Goal: Book appointment/travel/reservation

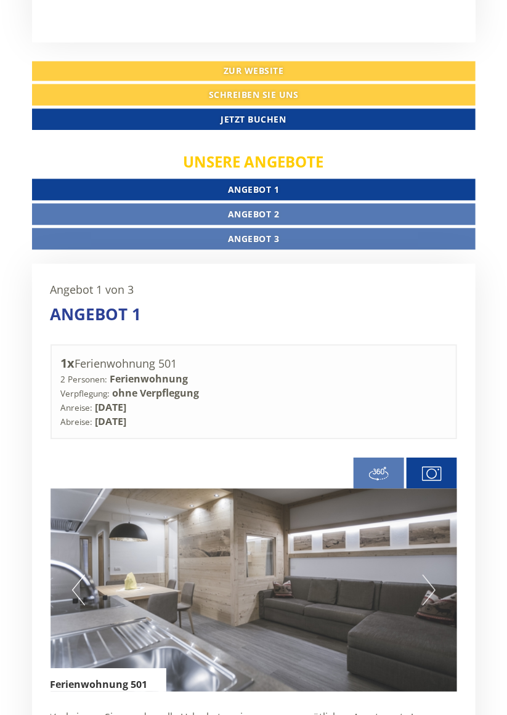
scroll to position [594, 0]
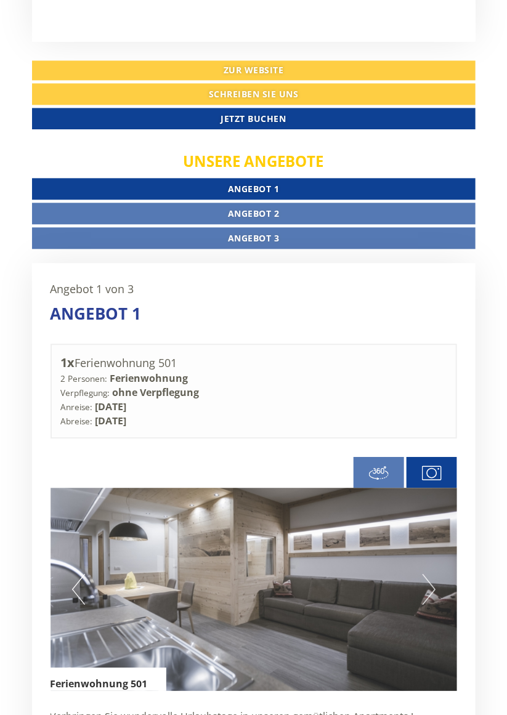
click at [105, 203] on link "Angebot 2" at bounding box center [253, 214] width 443 height 22
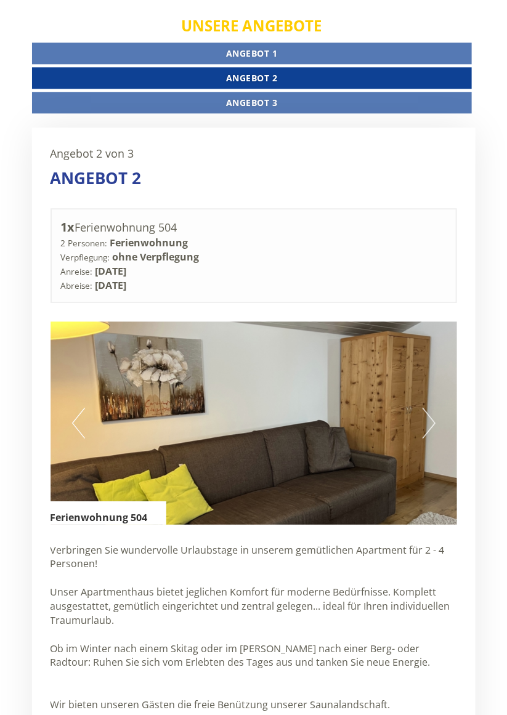
click at [71, 92] on link "Angebot 3" at bounding box center [252, 103] width 440 height 22
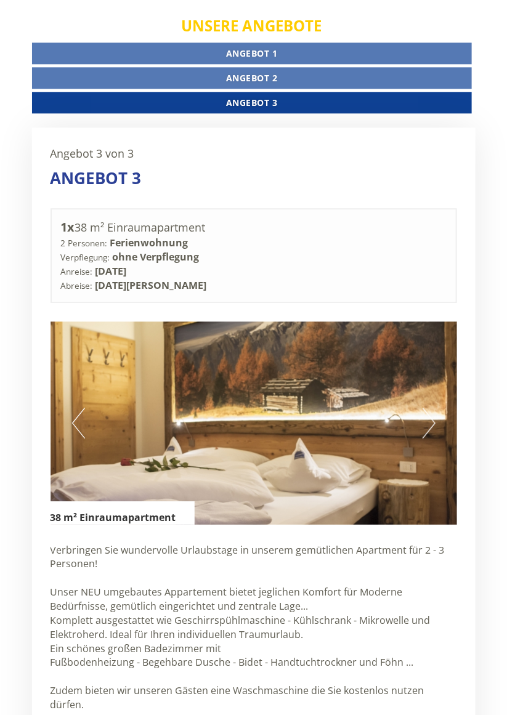
click at [76, 67] on link "Angebot 2" at bounding box center [252, 78] width 440 height 22
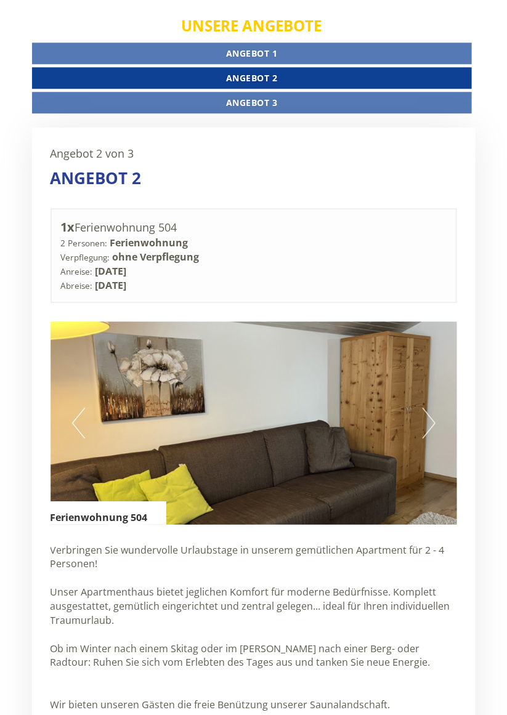
click at [63, 42] on link "Angebot 1" at bounding box center [252, 53] width 440 height 22
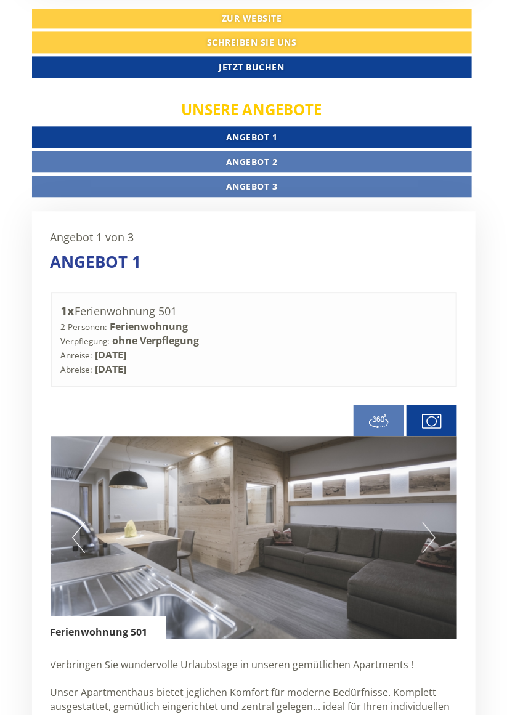
scroll to position [647, 0]
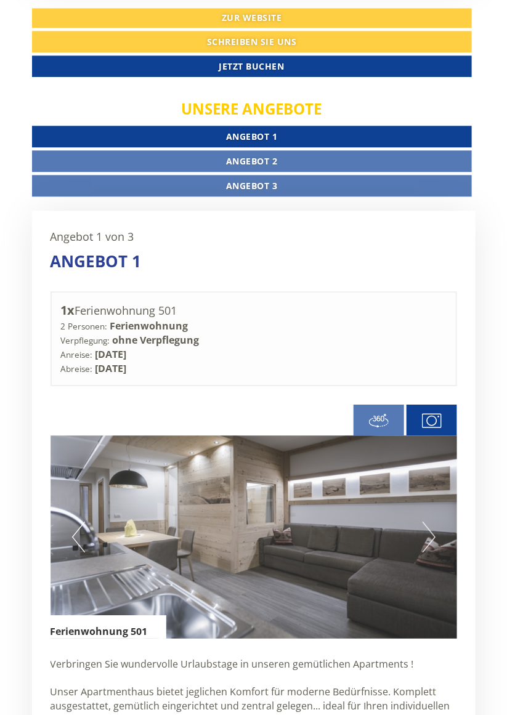
click at [345, 150] on link "Angebot 2" at bounding box center [252, 161] width 440 height 22
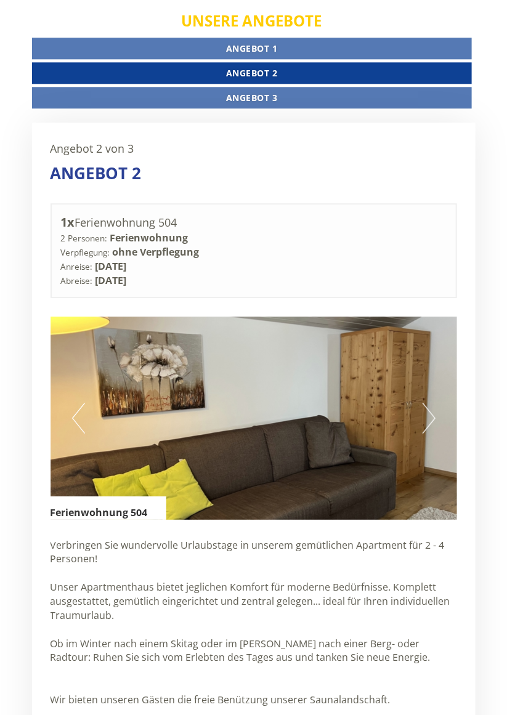
scroll to position [733, 0]
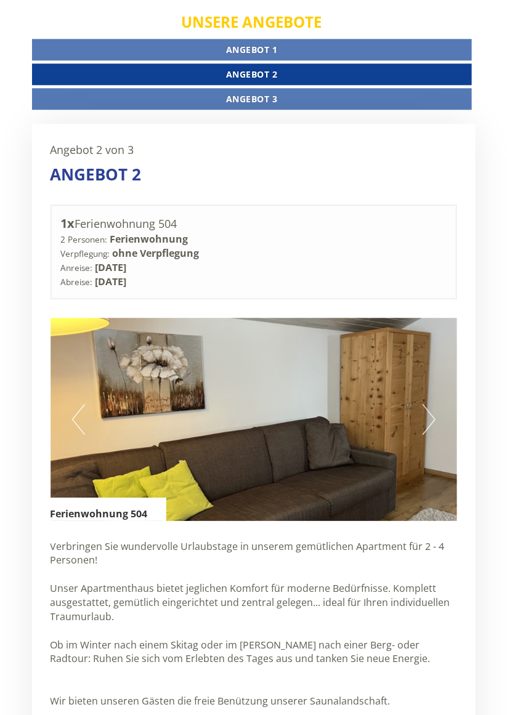
click at [420, 373] on img at bounding box center [253, 419] width 406 height 203
click at [433, 404] on button "Next" at bounding box center [428, 419] width 13 height 31
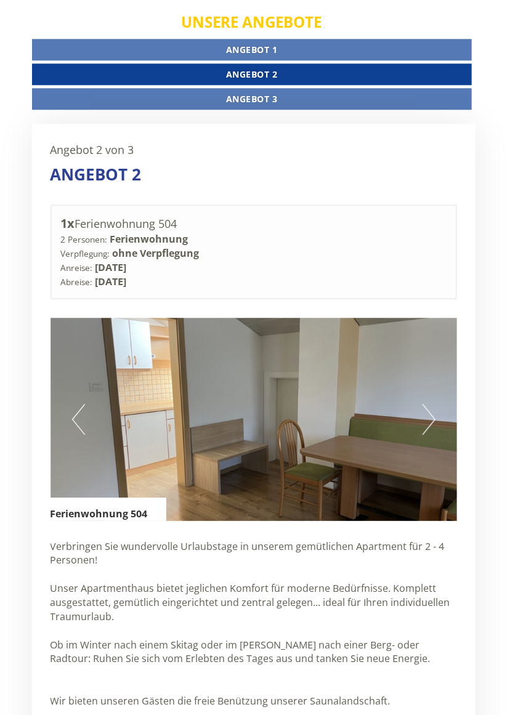
click at [433, 404] on button "Next" at bounding box center [428, 419] width 13 height 31
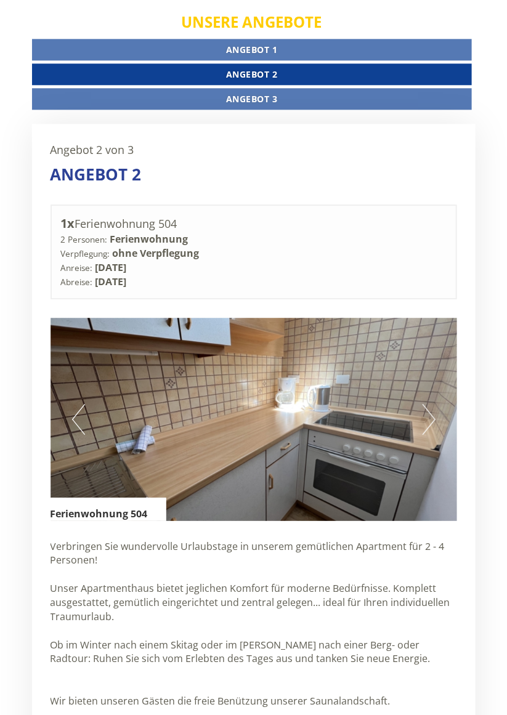
click at [428, 404] on button "Next" at bounding box center [428, 419] width 13 height 31
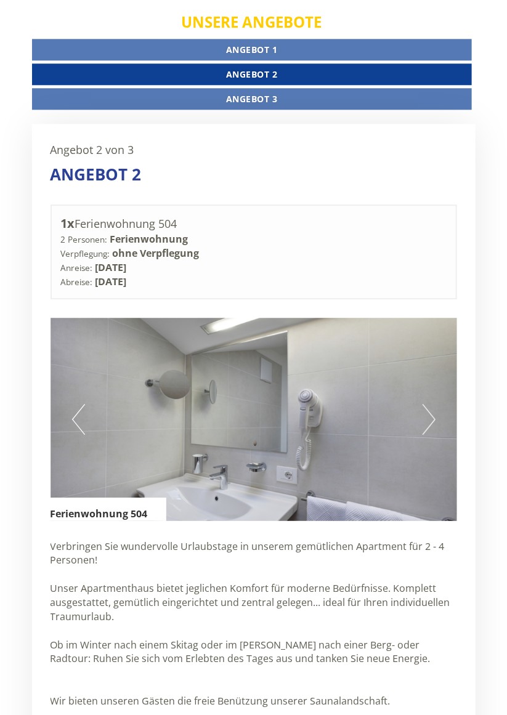
click at [422, 404] on button "Next" at bounding box center [428, 419] width 13 height 31
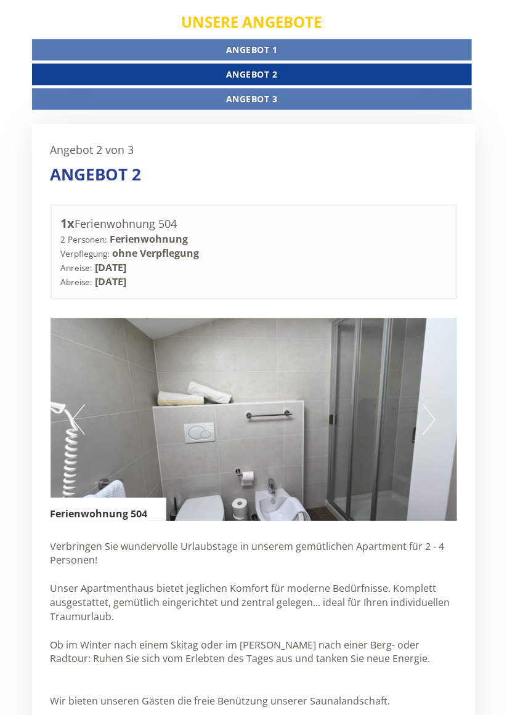
click at [426, 404] on button "Next" at bounding box center [428, 419] width 13 height 31
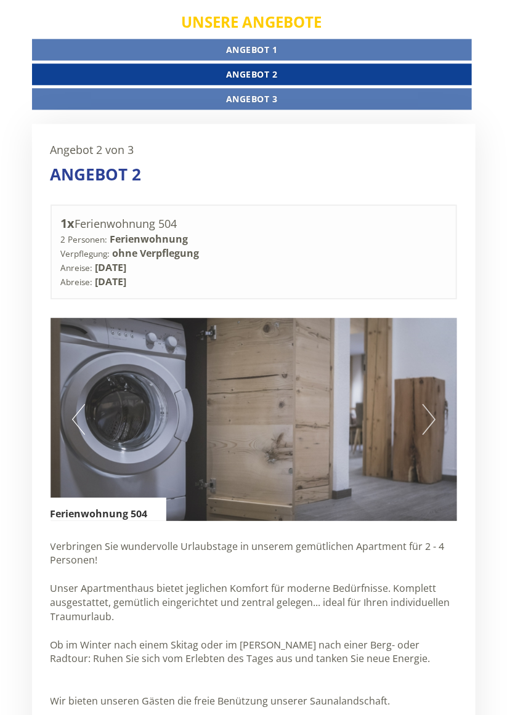
click at [341, 88] on link "Angebot 3" at bounding box center [252, 99] width 440 height 22
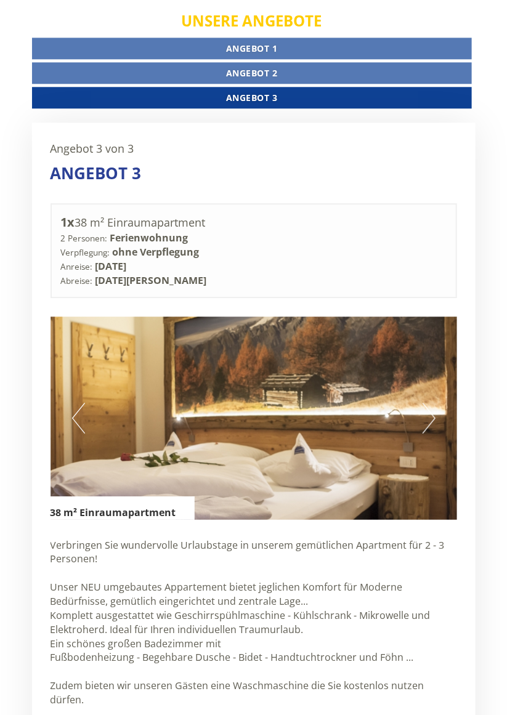
scroll to position [736, 0]
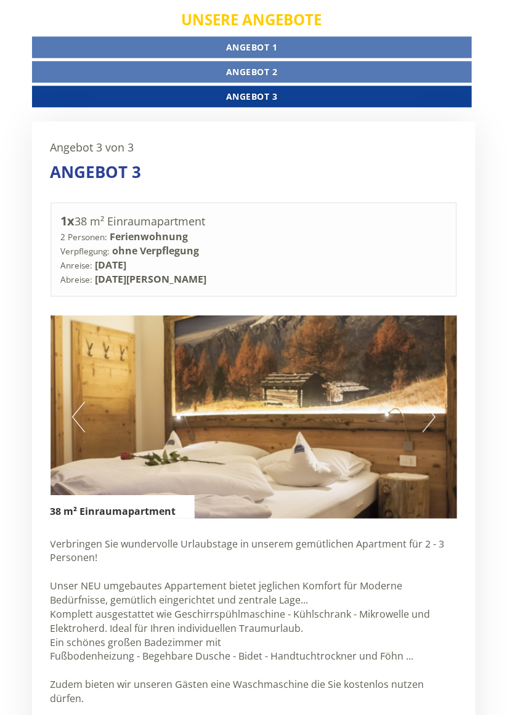
click at [425, 401] on button "Next" at bounding box center [428, 416] width 13 height 31
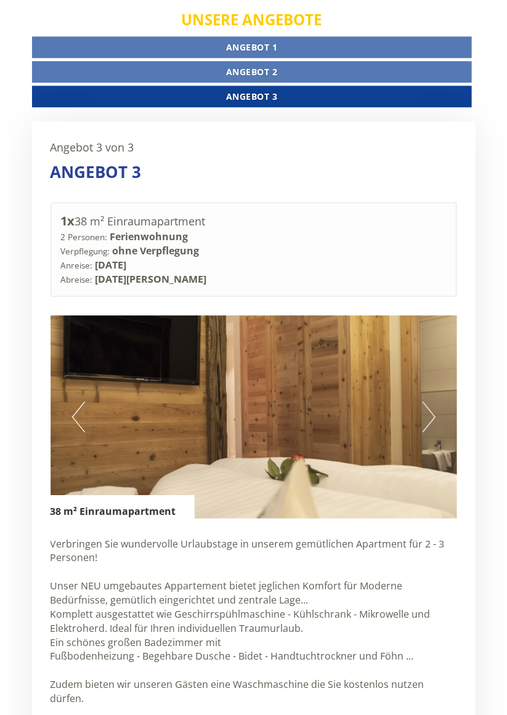
click at [425, 401] on button "Next" at bounding box center [428, 416] width 13 height 31
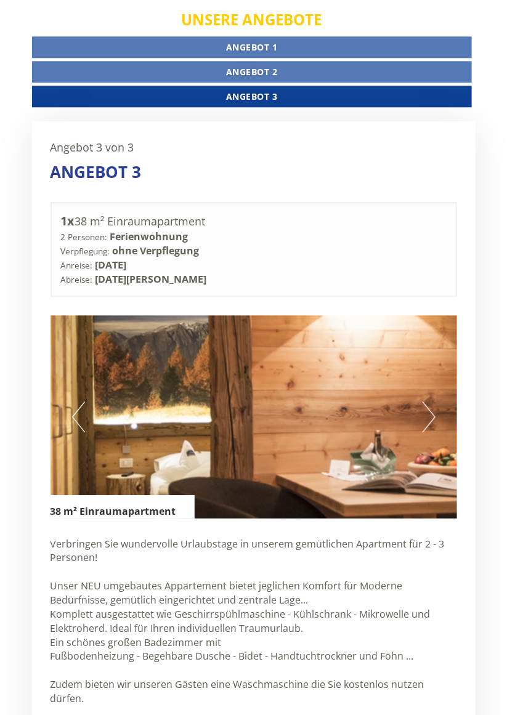
click at [421, 365] on img at bounding box center [253, 416] width 406 height 203
click at [429, 401] on button "Next" at bounding box center [428, 416] width 13 height 31
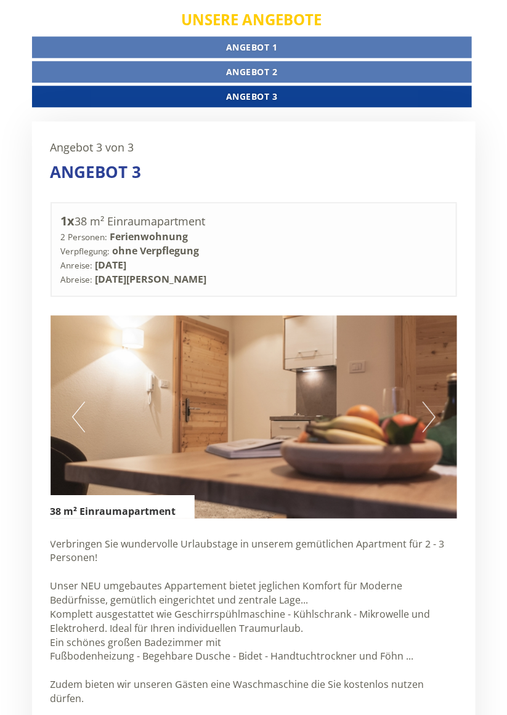
click at [425, 401] on button "Next" at bounding box center [428, 416] width 13 height 31
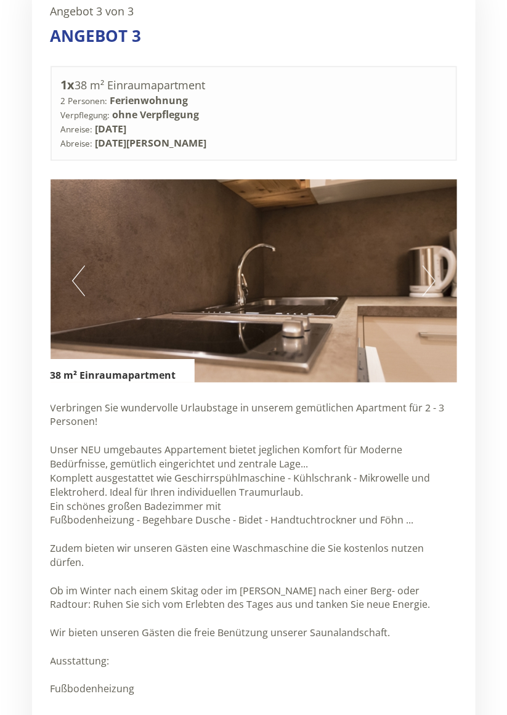
scroll to position [871, 0]
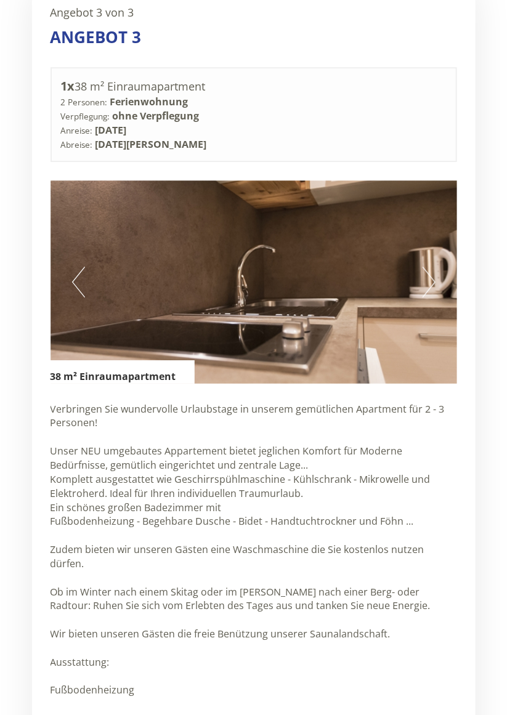
click at [429, 267] on button "Next" at bounding box center [428, 282] width 13 height 31
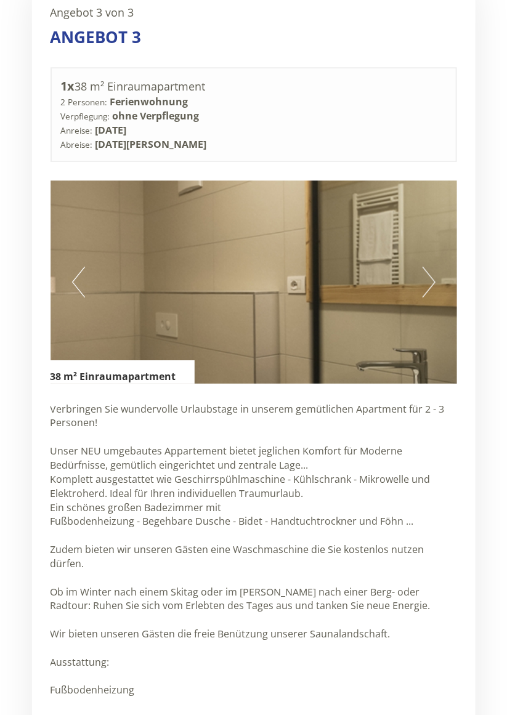
click at [427, 267] on button "Next" at bounding box center [428, 282] width 13 height 31
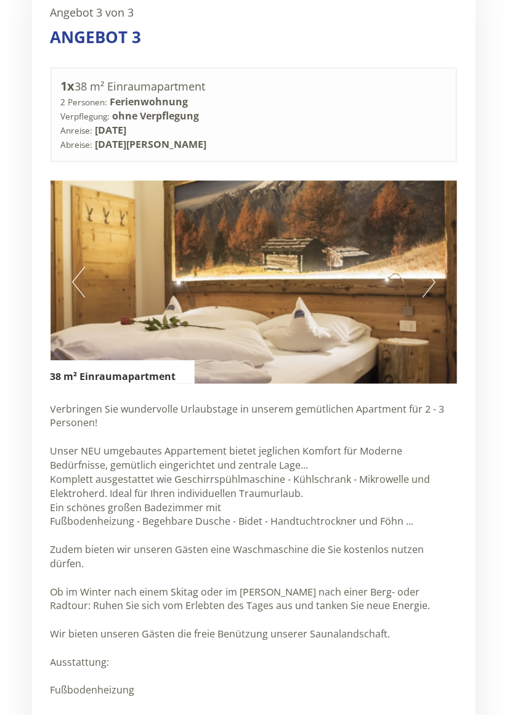
click at [427, 267] on button "Next" at bounding box center [428, 282] width 13 height 31
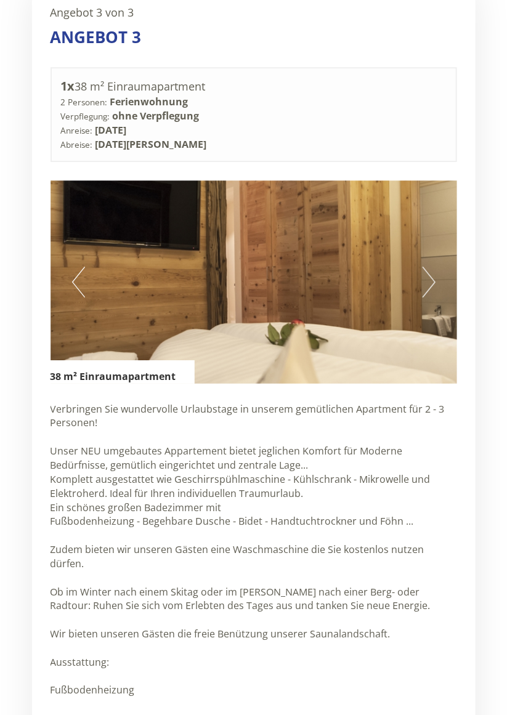
click at [421, 234] on img at bounding box center [253, 281] width 406 height 203
click at [424, 267] on button "Next" at bounding box center [428, 282] width 13 height 31
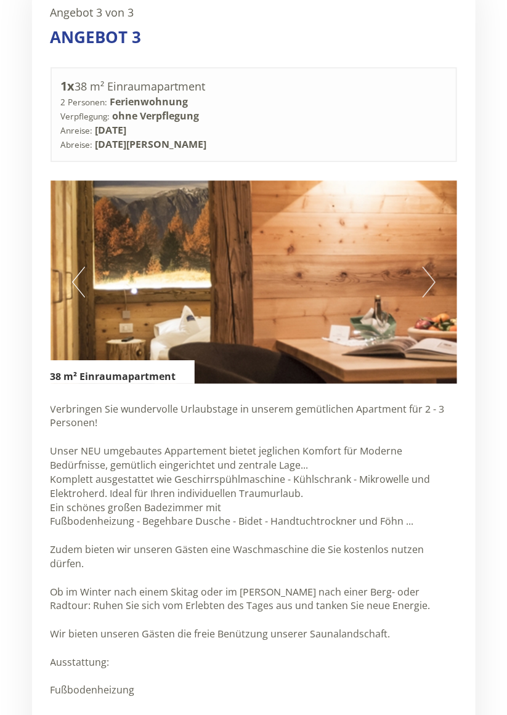
click at [431, 267] on button "Next" at bounding box center [428, 282] width 13 height 31
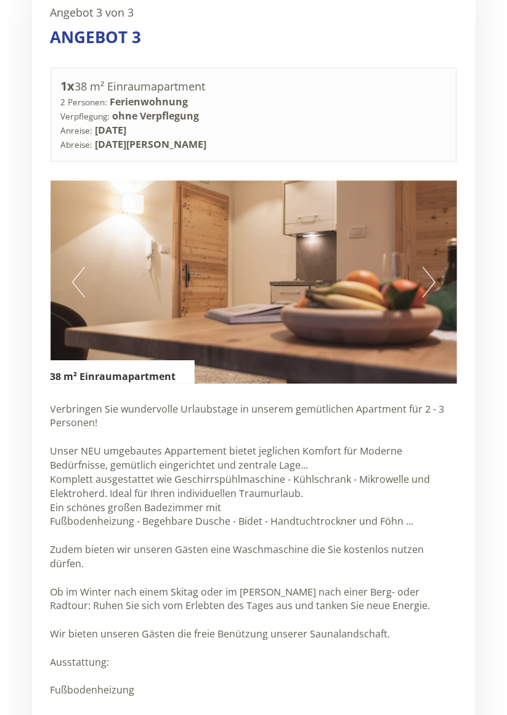
click at [431, 267] on button "Next" at bounding box center [428, 282] width 13 height 31
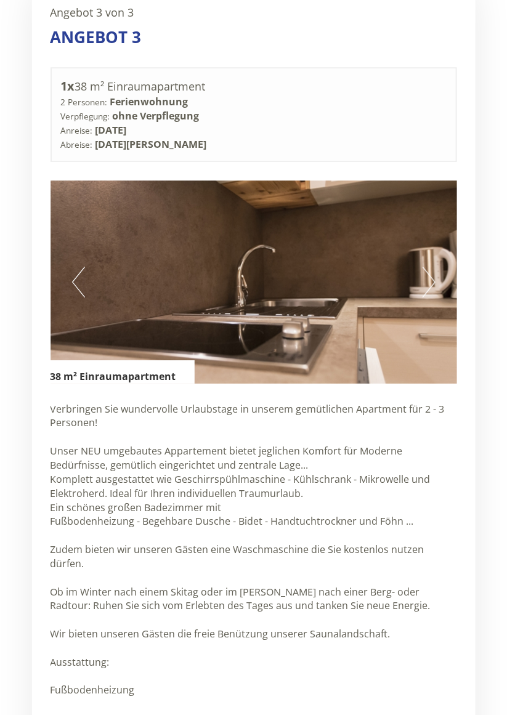
click at [431, 267] on button "Next" at bounding box center [428, 282] width 13 height 31
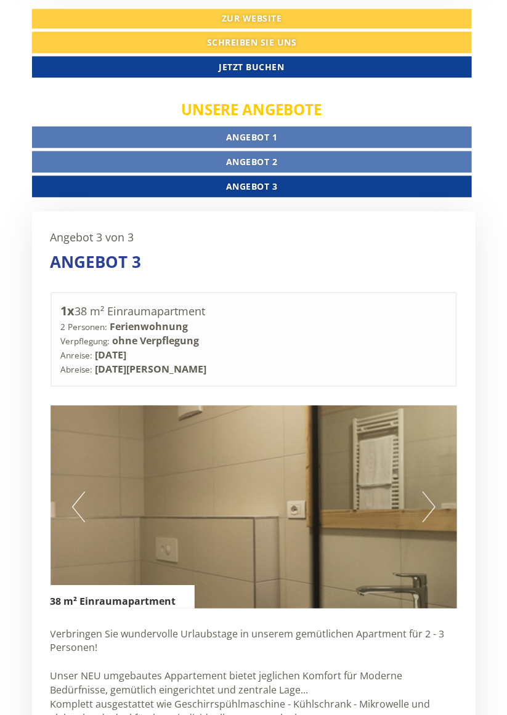
click at [329, 151] on link "Angebot 2" at bounding box center [252, 162] width 440 height 22
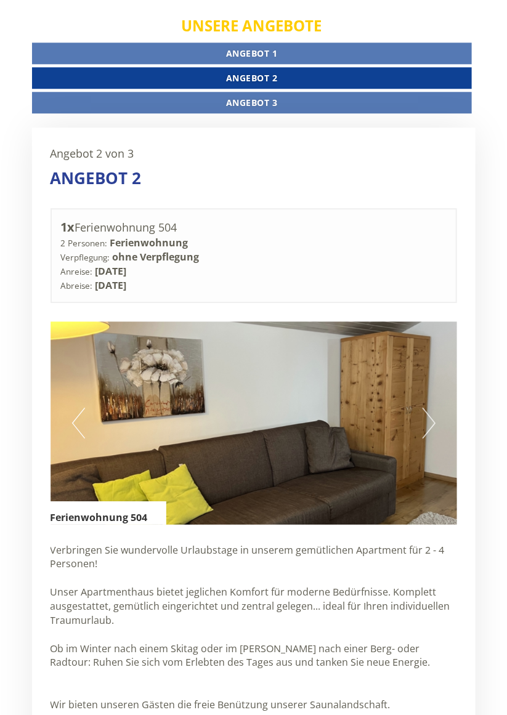
click at [330, 42] on link "Angebot 1" at bounding box center [252, 53] width 440 height 22
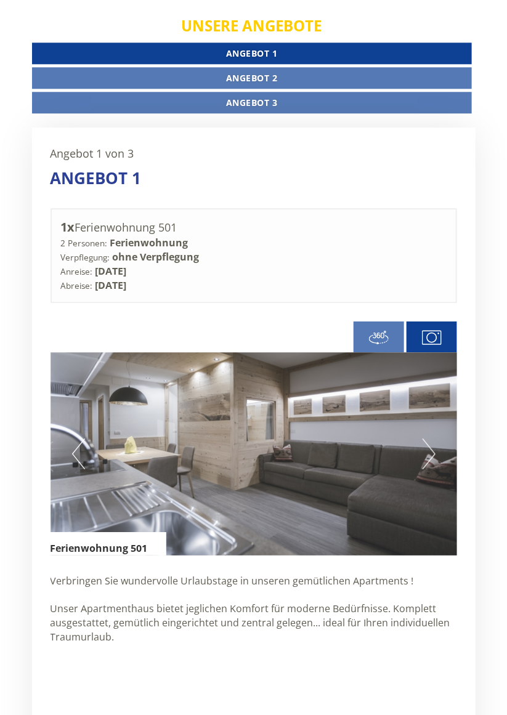
click at [434, 438] on button "Next" at bounding box center [428, 453] width 13 height 31
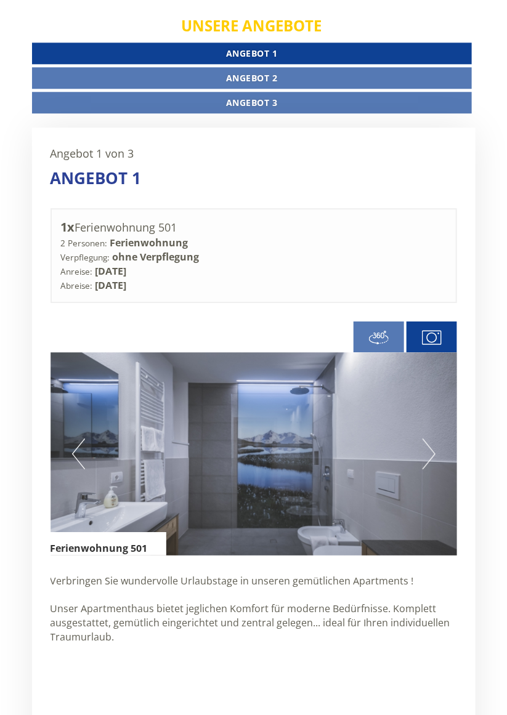
click at [430, 438] on button "Next" at bounding box center [428, 453] width 13 height 31
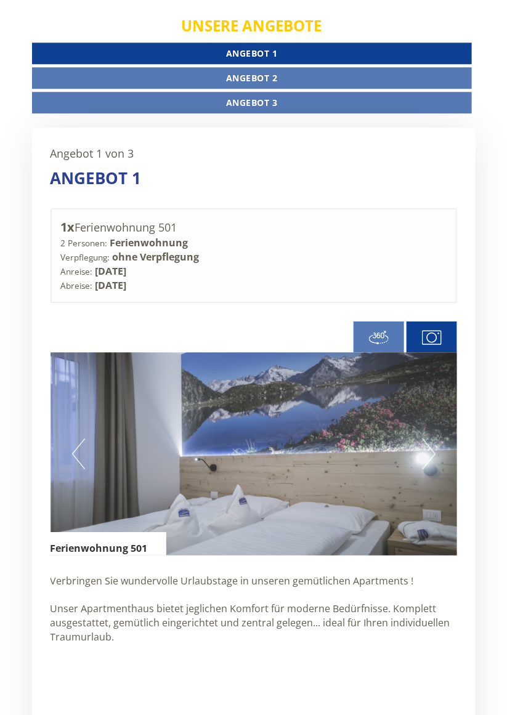
click at [430, 438] on button "Next" at bounding box center [428, 453] width 13 height 31
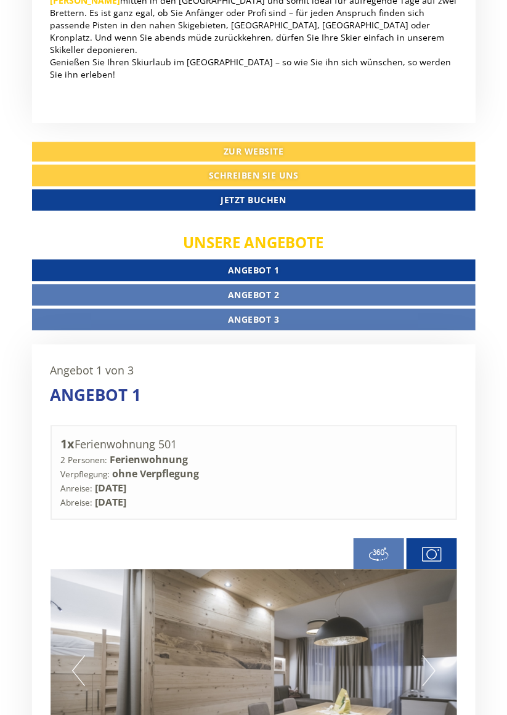
scroll to position [512, 0]
click at [358, 309] on link "Angebot 3" at bounding box center [253, 320] width 443 height 22
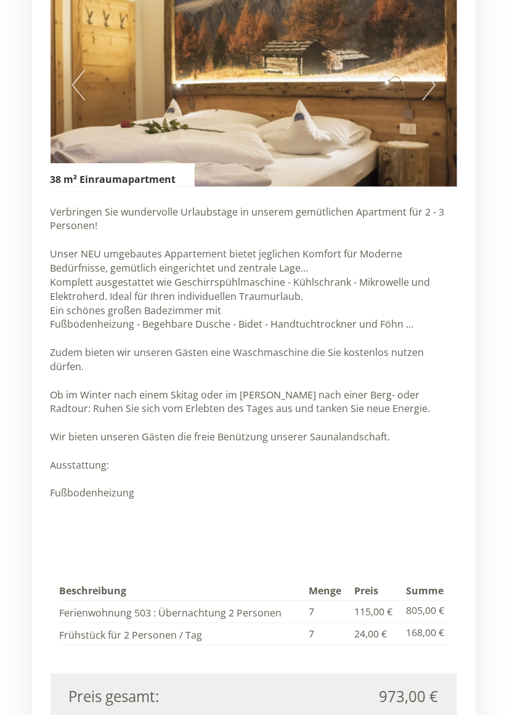
scroll to position [1068, 0]
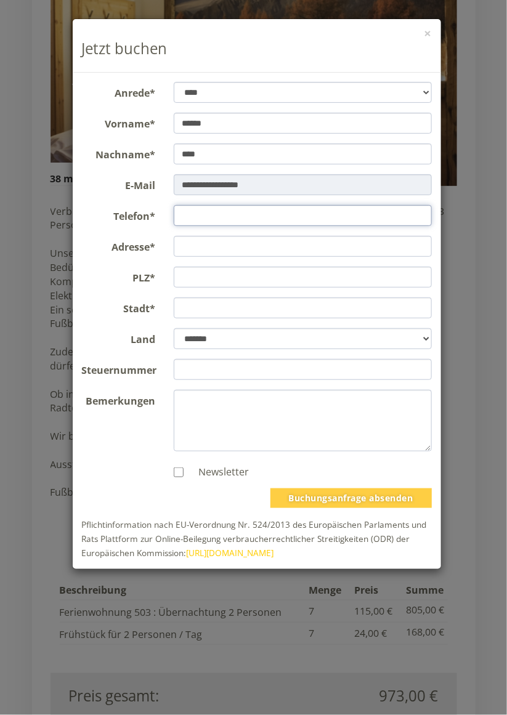
click at [290, 214] on input "Telefon*" at bounding box center [303, 215] width 258 height 21
click at [185, 214] on input "***" at bounding box center [303, 215] width 258 height 21
click at [244, 220] on input "****" at bounding box center [303, 215] width 258 height 21
click at [218, 220] on input "****" at bounding box center [303, 215] width 258 height 21
type input "**********"
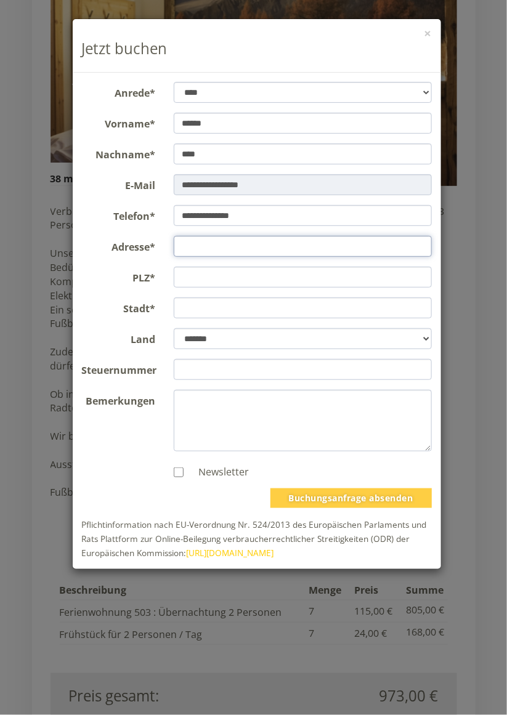
click at [308, 247] on input "Adresse*" at bounding box center [303, 246] width 258 height 21
type input "**********"
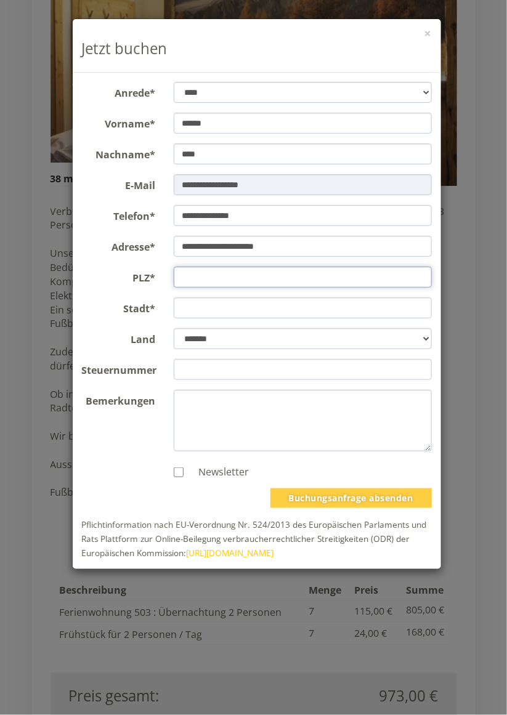
click at [294, 276] on input "PLZ*" at bounding box center [303, 277] width 258 height 21
type input "*****"
click at [302, 309] on input "Stadt*" at bounding box center [303, 307] width 258 height 21
type input "****"
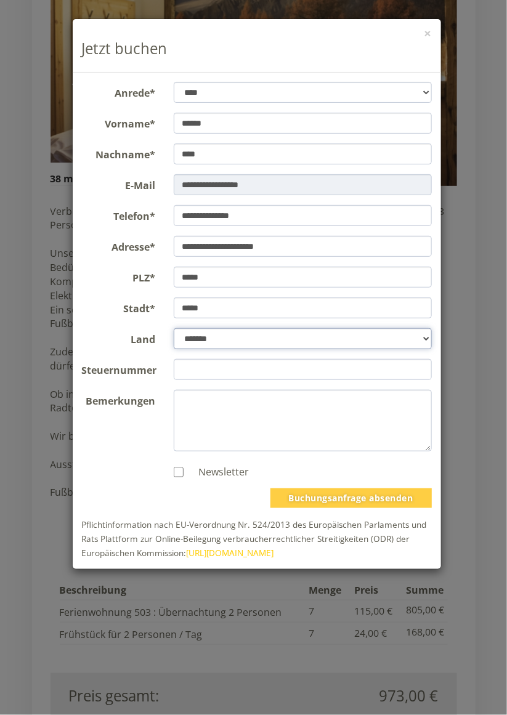
click at [323, 339] on select "**********" at bounding box center [303, 338] width 258 height 21
select select "*"
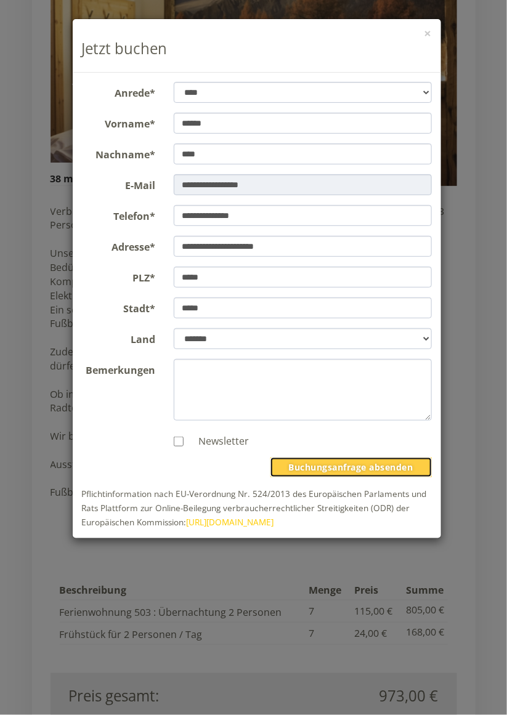
click at [345, 466] on button "Buchungsanfrage absenden" at bounding box center [350, 467] width 161 height 20
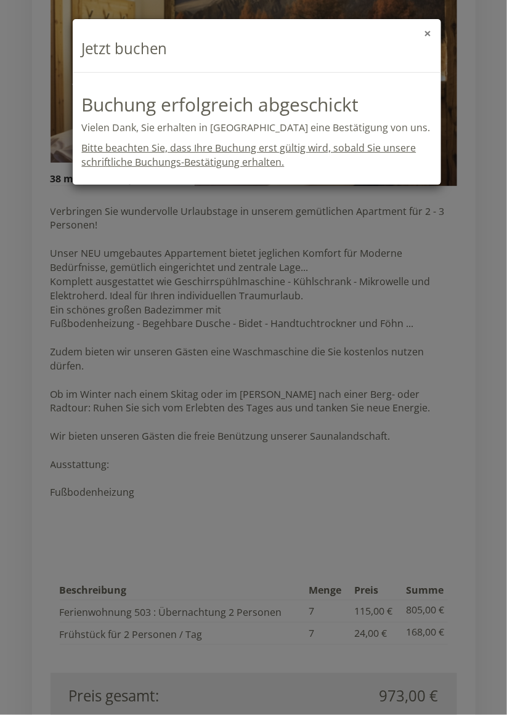
click at [425, 36] on button "×" at bounding box center [427, 33] width 7 height 13
